Goal: Find contact information: Find contact information

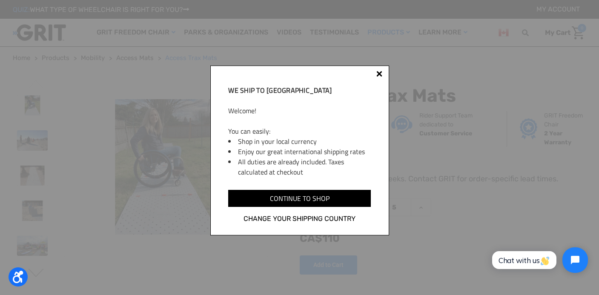
click at [381, 73] on div at bounding box center [380, 74] width 6 height 6
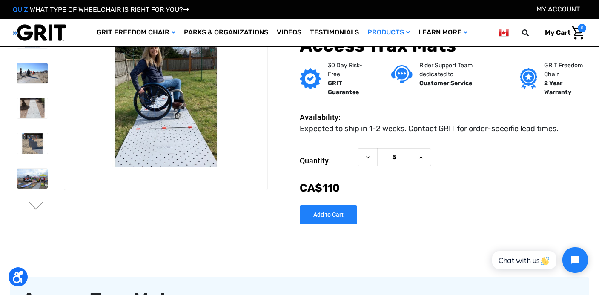
scroll to position [20, 0]
click at [32, 70] on img at bounding box center [32, 73] width 31 height 20
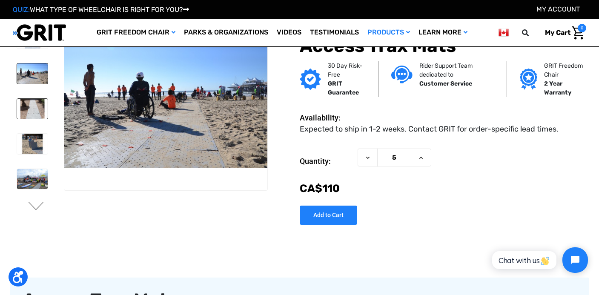
click at [35, 103] on img at bounding box center [32, 109] width 31 height 20
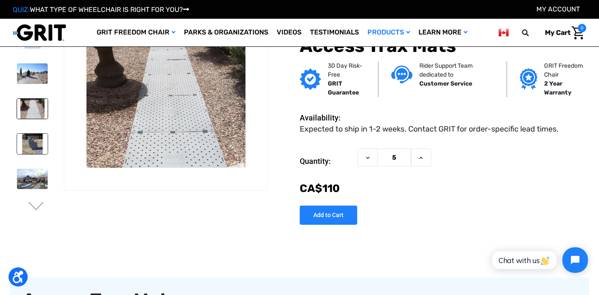
click at [37, 140] on img at bounding box center [32, 144] width 31 height 20
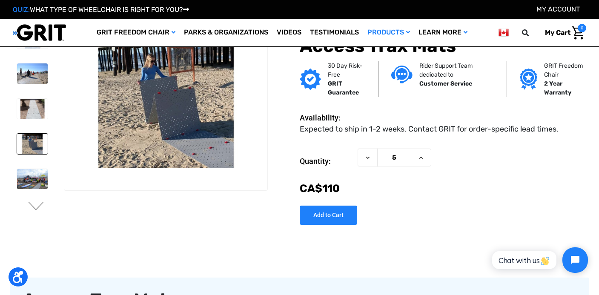
click at [37, 140] on img at bounding box center [32, 144] width 31 height 20
click at [32, 173] on img at bounding box center [32, 179] width 31 height 20
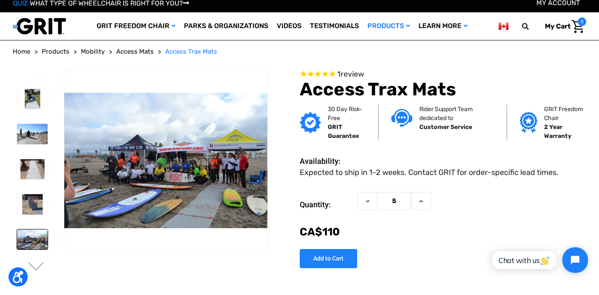
scroll to position [0, 0]
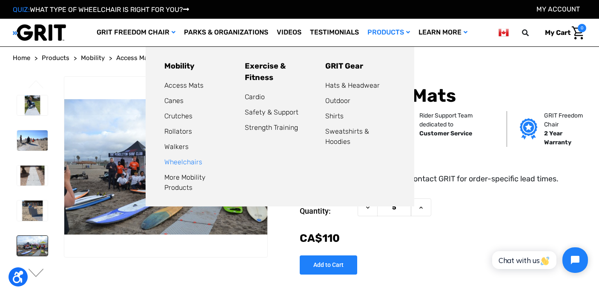
click at [187, 159] on link "Wheelchairs" at bounding box center [183, 162] width 38 height 8
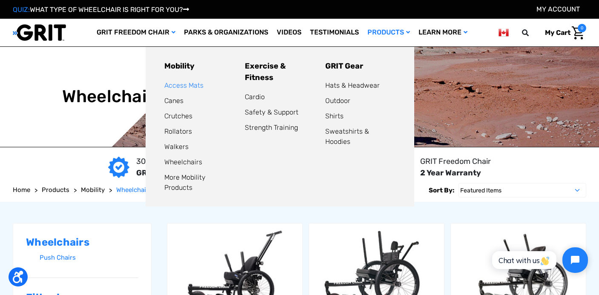
click at [188, 84] on link "Access Mats" at bounding box center [183, 85] width 39 height 8
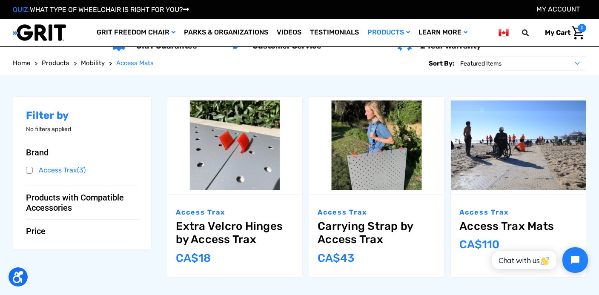
scroll to position [81, 0]
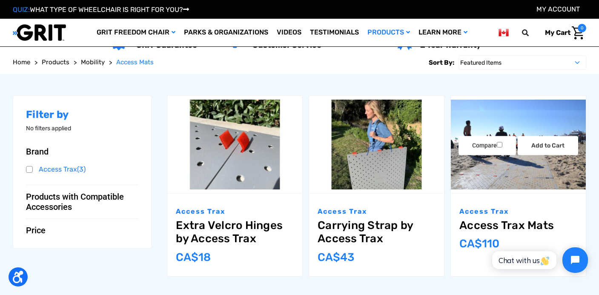
click at [493, 170] on img "Access Trax Mats,$77.00\a" at bounding box center [518, 145] width 135 height 90
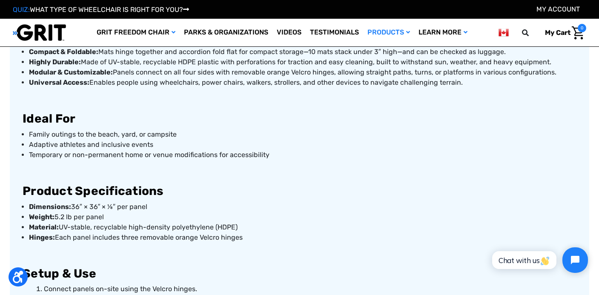
scroll to position [401, 0]
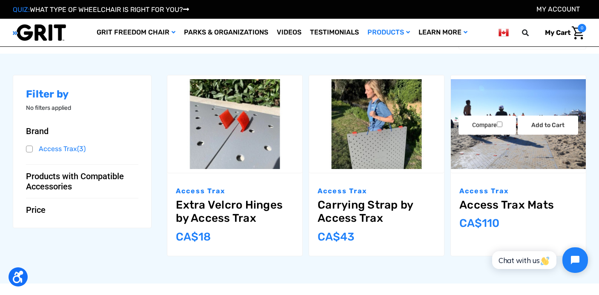
scroll to position [101, 0]
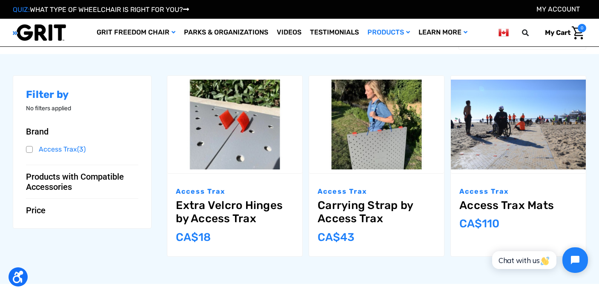
click at [503, 31] on img at bounding box center [504, 32] width 10 height 11
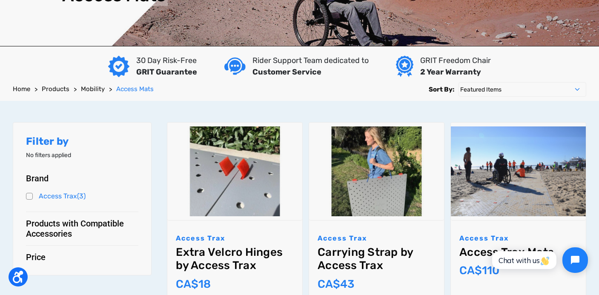
scroll to position [0, 0]
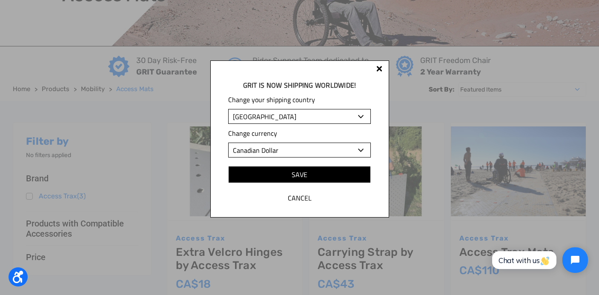
click at [380, 68] on div at bounding box center [380, 69] width 6 height 6
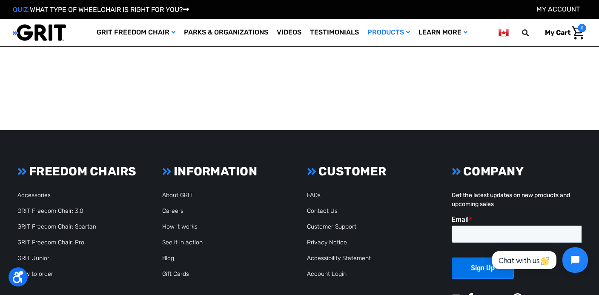
scroll to position [686, 0]
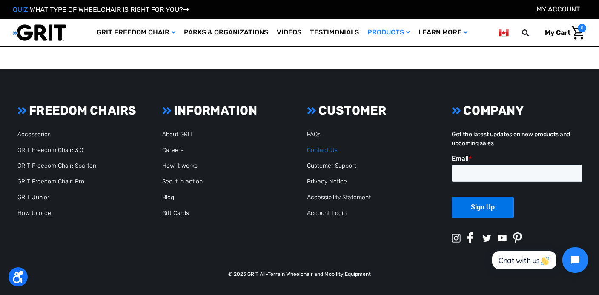
click at [325, 149] on link "Contact Us" at bounding box center [322, 150] width 31 height 7
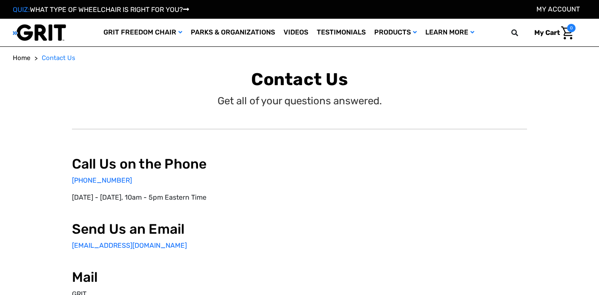
select select "CA"
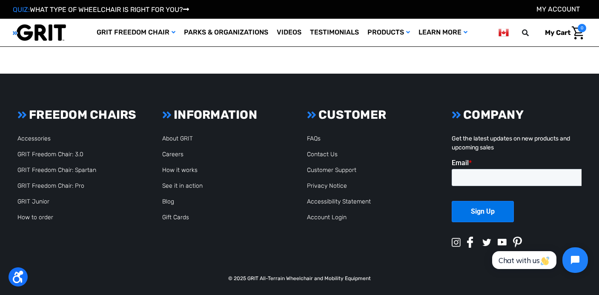
scroll to position [439, 0]
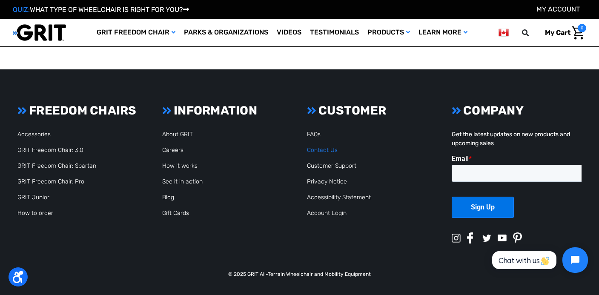
click at [326, 150] on link "Contact Us" at bounding box center [322, 150] width 31 height 7
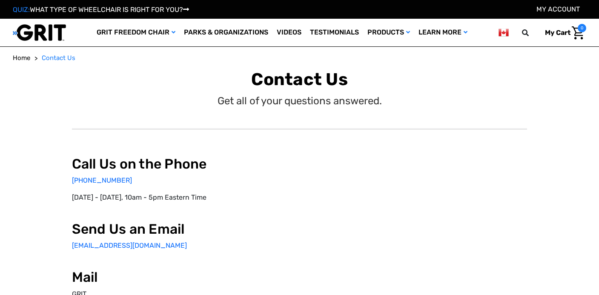
select select "CA"
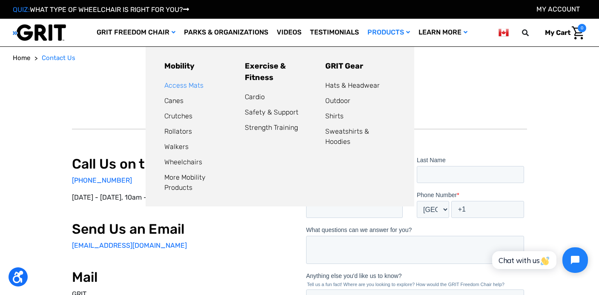
click at [184, 84] on link "Access Mats" at bounding box center [183, 85] width 39 height 8
